Goal: Information Seeking & Learning: Understand process/instructions

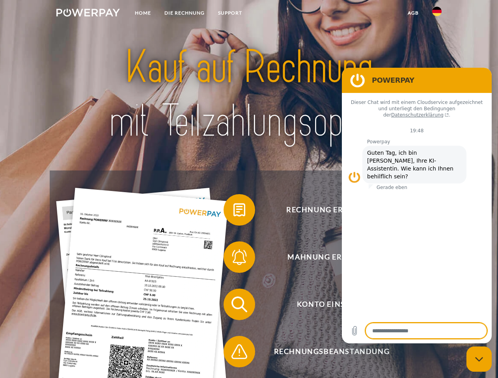
click at [88, 14] on img at bounding box center [87, 13] width 63 height 8
click at [437, 14] on img at bounding box center [436, 11] width 9 height 9
click at [413, 13] on link "agb" at bounding box center [413, 13] width 24 height 14
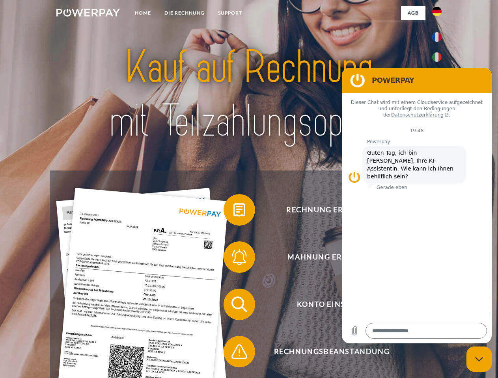
click at [233, 212] on span at bounding box center [227, 209] width 39 height 39
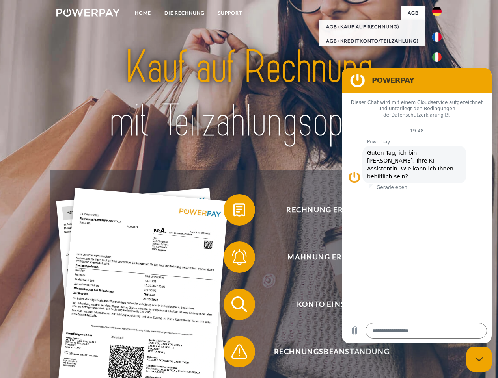
click at [233, 259] on span at bounding box center [227, 257] width 39 height 39
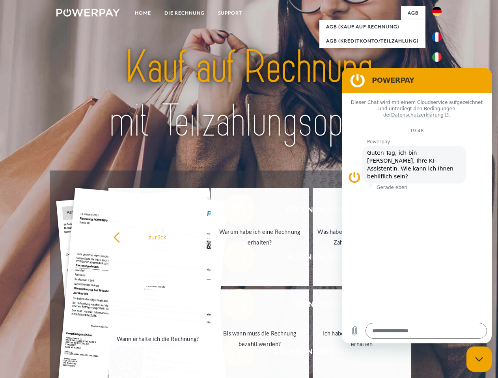
click at [233, 306] on link "Bis wann muss die Rechnung bezahlt werden?" at bounding box center [259, 339] width 98 height 99
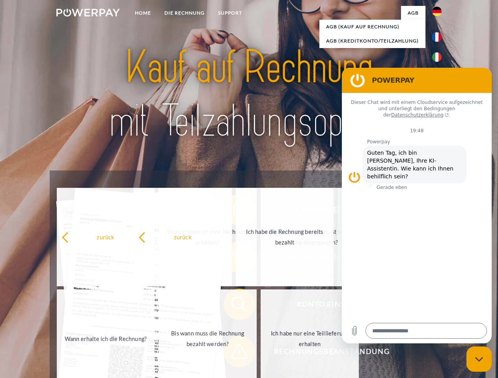
click at [233, 354] on span at bounding box center [227, 351] width 39 height 39
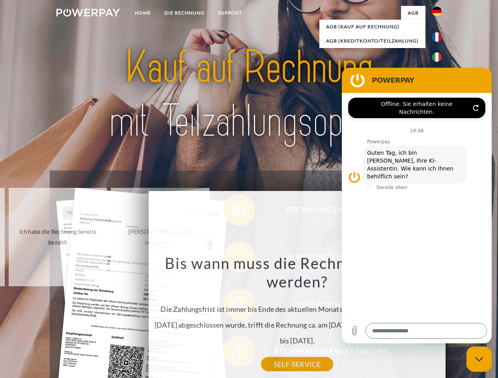
click at [479, 359] on icon "Messaging-Fenster schließen" at bounding box center [479, 359] width 8 height 5
type textarea "*"
